Goal: Task Accomplishment & Management: Manage account settings

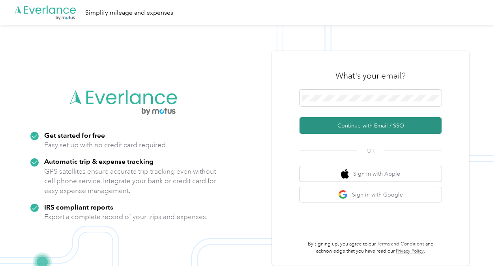
click at [363, 127] on button "Continue with Email / SSO" at bounding box center [371, 125] width 142 height 17
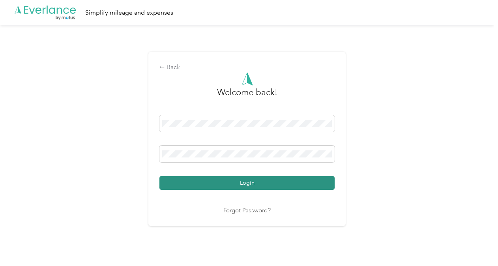
click at [274, 184] on button "Login" at bounding box center [247, 183] width 175 height 14
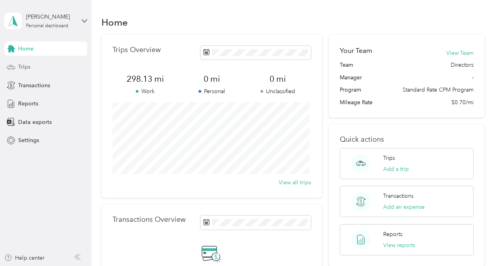
click at [37, 70] on div "Trips" at bounding box center [45, 67] width 83 height 14
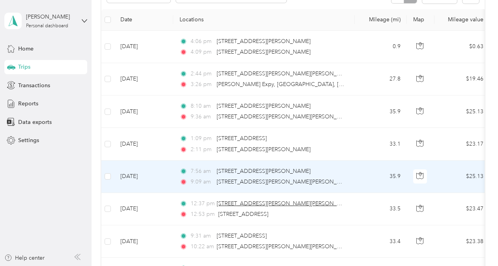
scroll to position [158, 0]
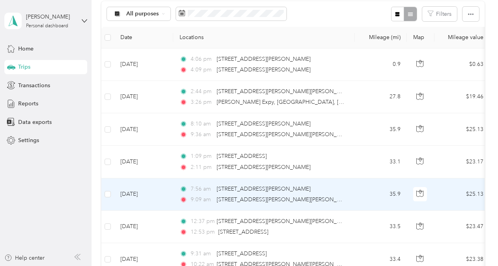
click at [357, 197] on td "35.9" at bounding box center [381, 194] width 52 height 32
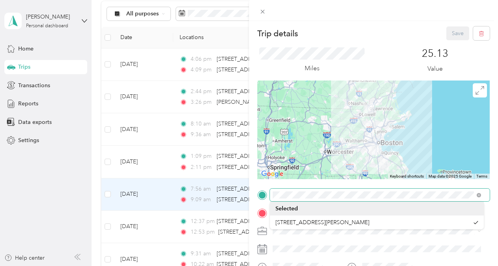
click at [228, 191] on div "Trip details Save This trip cannot be edited because it is either under review,…" at bounding box center [249, 133] width 498 height 266
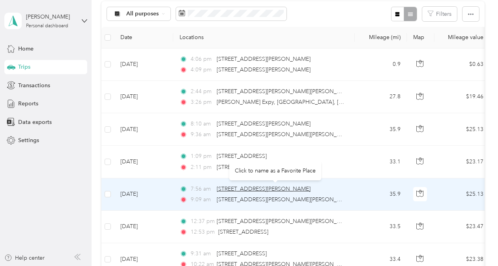
click at [227, 188] on span "2–28 Avondale St, East Lower Mills, Boston, MA" at bounding box center [264, 189] width 94 height 7
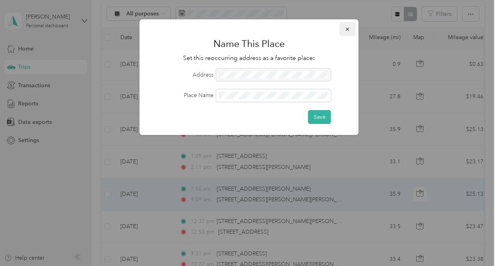
click at [349, 27] on icon "button" at bounding box center [348, 29] width 6 height 6
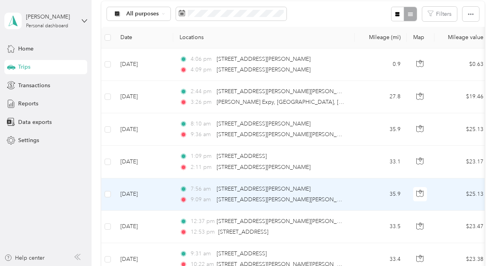
click at [352, 197] on td "7:56 am 2–28 Avondale St, East Lower Mills, Boston, MA 9:09 am 620 Lowell St, T…" at bounding box center [264, 194] width 182 height 32
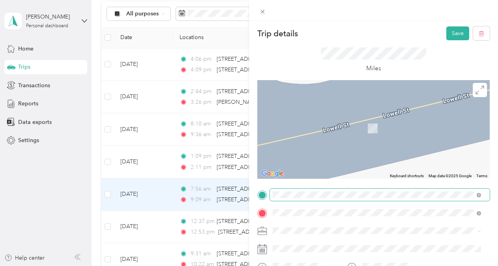
click at [365, 101] on span "162 Glenway Street Dorchester, Massachusetts 02121, United States" at bounding box center [327, 98] width 79 height 7
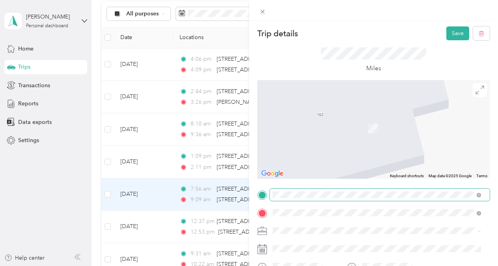
click at [340, 118] on span "611 Lowell Street Lawrence, Massachusetts 01841, United States" at bounding box center [349, 116] width 123 height 7
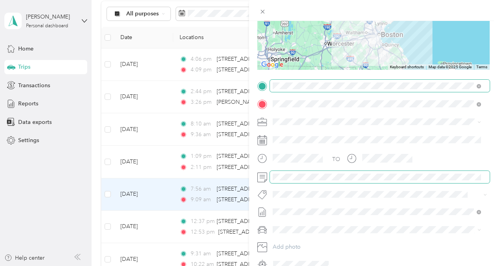
scroll to position [148, 0]
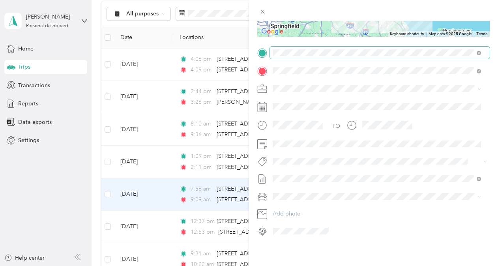
click at [292, 60] on button "Bsas" at bounding box center [286, 61] width 21 height 10
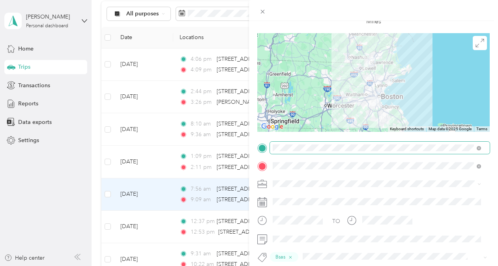
scroll to position [0, 0]
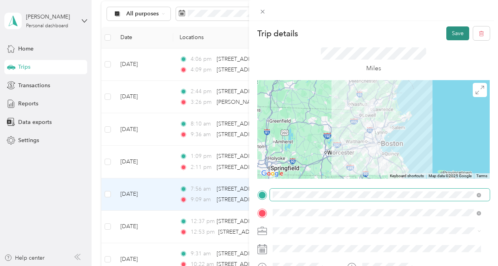
click at [449, 35] on button "Save" at bounding box center [458, 33] width 23 height 14
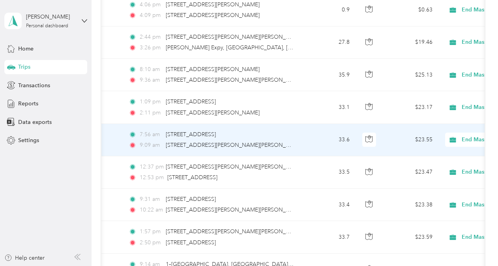
scroll to position [0, 36]
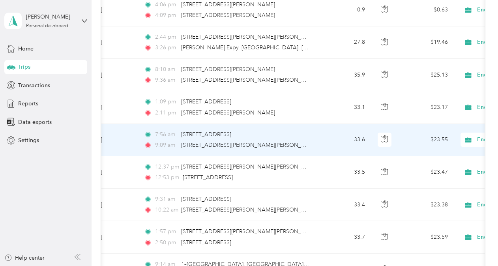
click at [307, 146] on div "9:09 am 611 Lowell Street, Lawrence" at bounding box center [227, 145] width 166 height 9
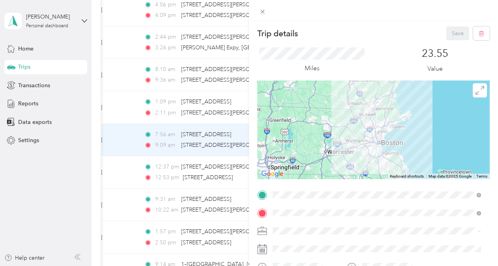
click at [58, 191] on div "Trip details Save This trip cannot be edited because it is either under review,…" at bounding box center [249, 133] width 498 height 266
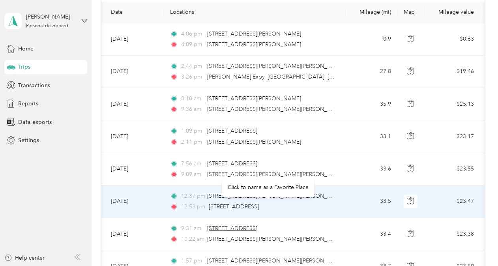
scroll to position [173, 0]
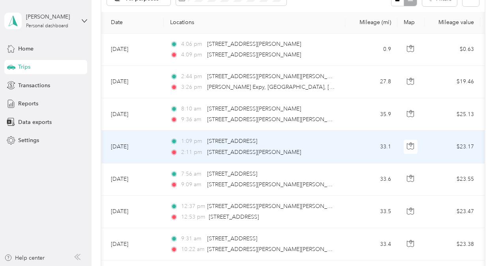
click at [339, 145] on td "1:09 pm 188 Turnpike St, North Andover, MA 2:11 pm 16–78 Richmond St, East Lowe…" at bounding box center [255, 147] width 182 height 32
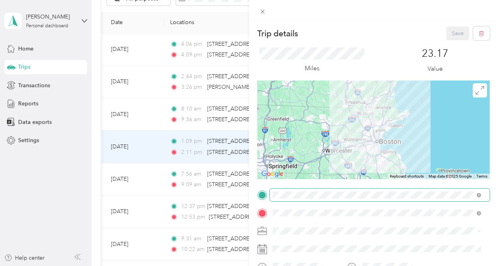
click at [405, 199] on span at bounding box center [380, 195] width 220 height 13
click at [481, 194] on span at bounding box center [479, 195] width 4 height 7
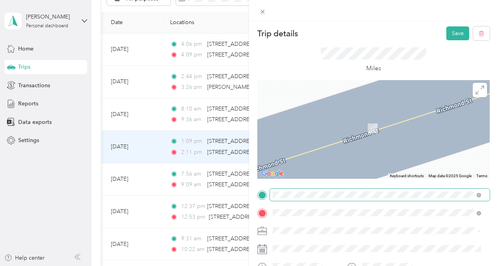
click at [346, 135] on span "611 Lowell Street Lawrence, Massachusetts 01841, United States" at bounding box center [349, 131] width 123 height 7
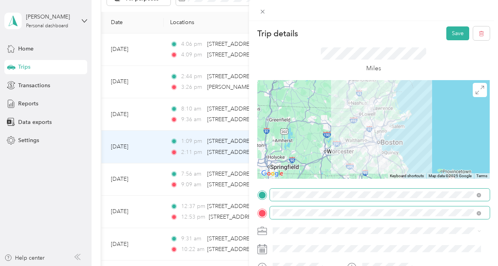
click at [358, 216] on span at bounding box center [380, 213] width 220 height 13
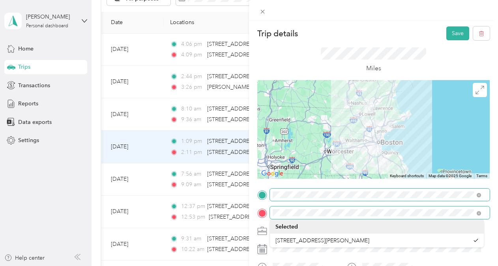
click at [258, 212] on div at bounding box center [373, 213] width 233 height 13
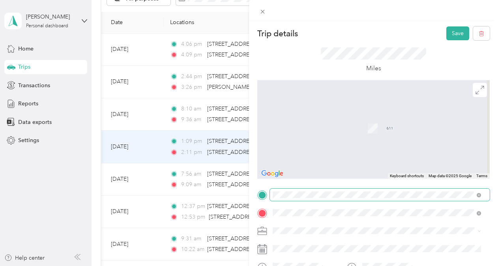
click at [334, 120] on span "162 Glenway Street Dorchester, Massachusetts 02121, United States" at bounding box center [327, 116] width 79 height 7
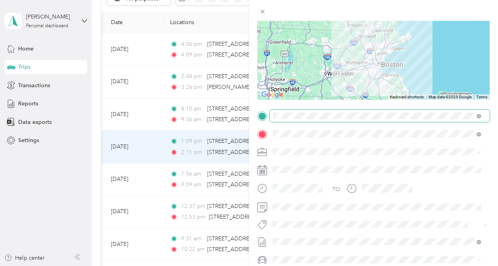
scroll to position [118, 0]
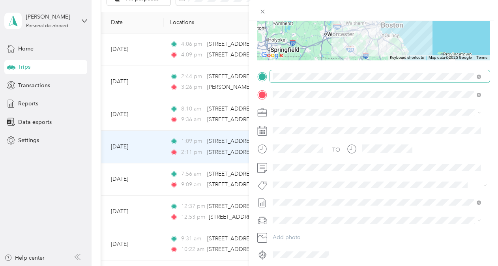
click at [291, 92] on button "Bsas" at bounding box center [286, 90] width 21 height 10
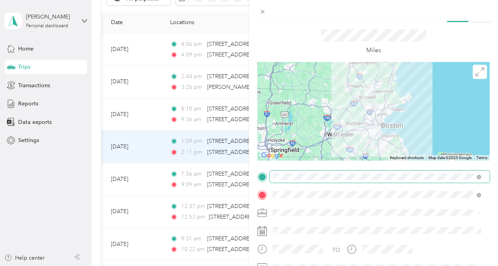
scroll to position [0, 0]
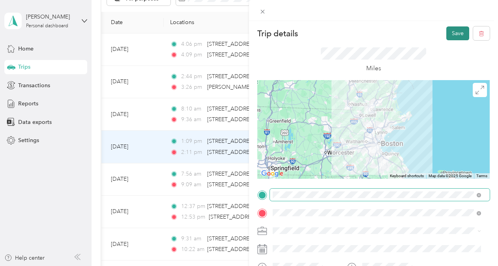
click at [448, 36] on button "Save" at bounding box center [458, 33] width 23 height 14
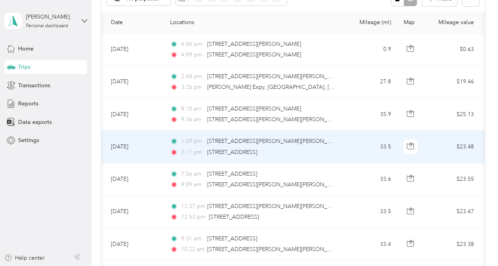
click at [310, 145] on div "1:09 pm 611 Lowell Street, Lawrence 2:11 pm 162 Glenway Street, Dorchester" at bounding box center [253, 146] width 166 height 19
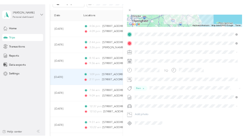
scroll to position [149, 0]
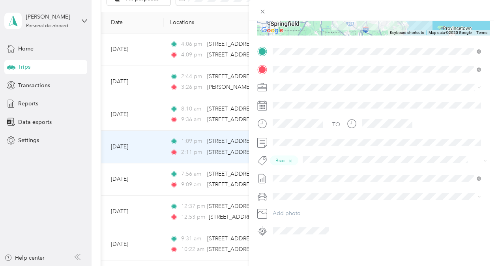
click at [42, 193] on div "Trip details Save This trip cannot be edited because it is either under review,…" at bounding box center [249, 133] width 498 height 266
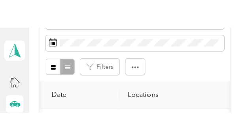
scroll to position [143, 0]
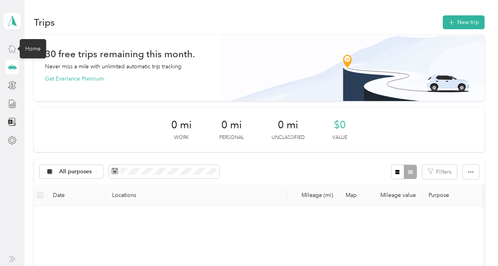
click at [15, 53] on icon at bounding box center [12, 48] width 7 height 7
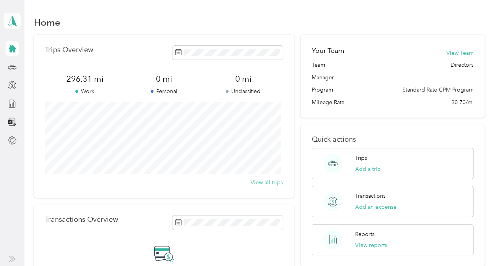
click at [12, 18] on icon at bounding box center [12, 20] width 12 height 11
click at [150, 20] on div "Home" at bounding box center [259, 22] width 451 height 17
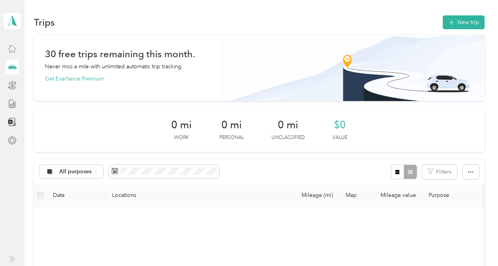
click at [10, 257] on icon at bounding box center [12, 259] width 6 height 6
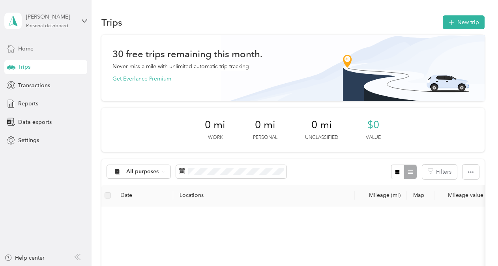
click at [67, 24] on div "Personal dashboard" at bounding box center [47, 26] width 42 height 5
click at [55, 63] on div "Log out" at bounding box center [87, 65] width 155 height 14
